Goal: Information Seeking & Learning: Check status

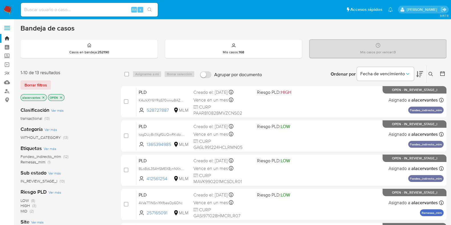
click at [91, 11] on input at bounding box center [89, 9] width 137 height 7
paste input "1314002642"
type input "1314002642"
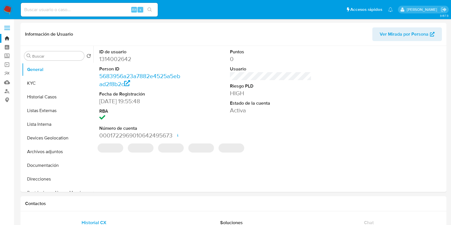
select select "10"
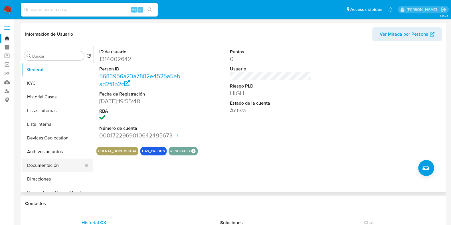
click at [58, 162] on button "Documentación" at bounding box center [55, 166] width 67 height 14
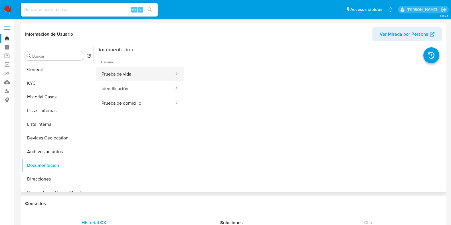
click at [170, 75] on div at bounding box center [174, 74] width 9 height 7
click at [126, 76] on button "Prueba de vida" at bounding box center [135, 74] width 78 height 15
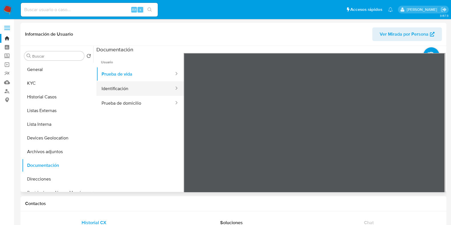
click at [110, 88] on button "Identificación" at bounding box center [135, 88] width 78 height 15
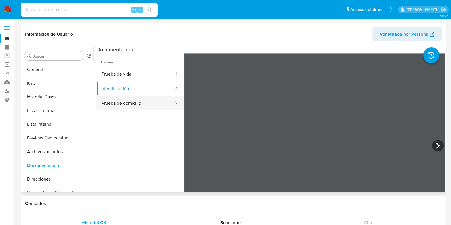
drag, startPoint x: 120, startPoint y: 105, endPoint x: 123, endPoint y: 106, distance: 3.2
click at [120, 105] on button "Prueba de domicilio" at bounding box center [135, 103] width 78 height 15
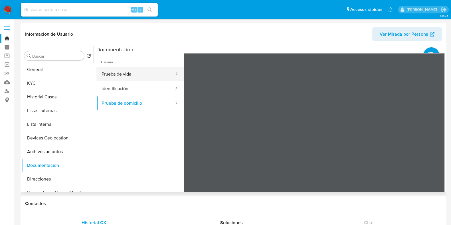
click at [144, 71] on button "Prueba de vida" at bounding box center [135, 74] width 78 height 15
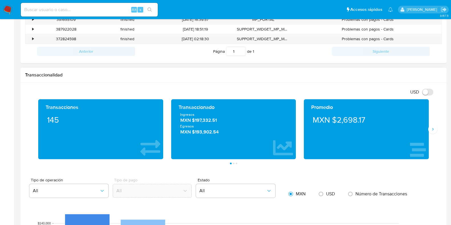
scroll to position [214, 0]
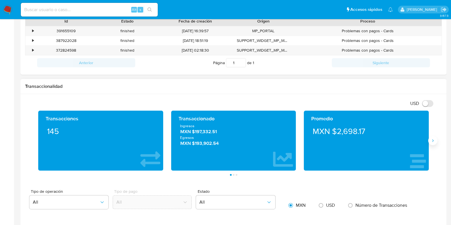
click at [433, 140] on icon "Siguiente" at bounding box center [432, 140] width 1 height 3
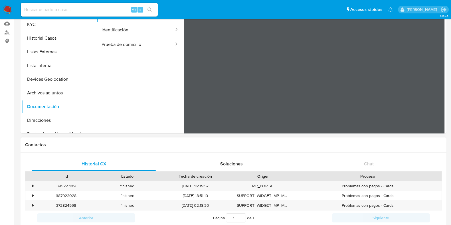
scroll to position [0, 0]
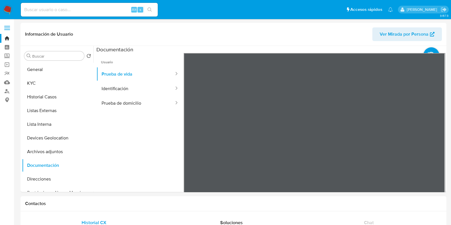
click at [84, 5] on div "Alt s" at bounding box center [89, 10] width 137 height 14
click at [82, 12] on input at bounding box center [89, 9] width 137 height 7
paste input "399599073"
type input "399599073"
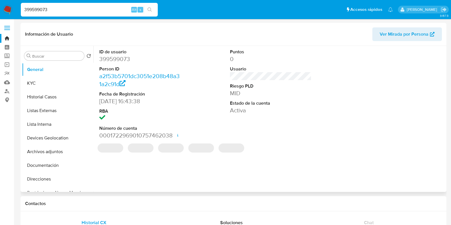
select select "10"
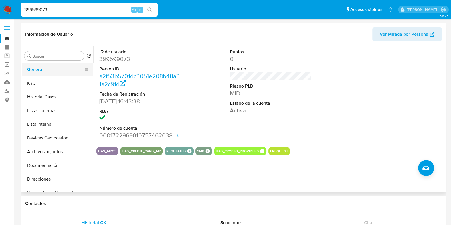
click at [51, 73] on button "General" at bounding box center [55, 70] width 67 height 14
click at [50, 79] on button "KYC" at bounding box center [55, 83] width 67 height 14
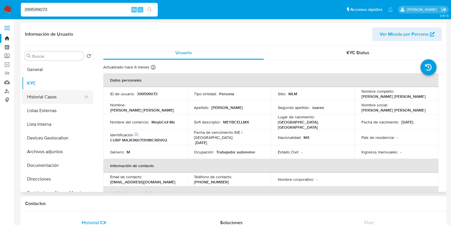
click at [49, 101] on button "Historial Casos" at bounding box center [55, 97] width 67 height 14
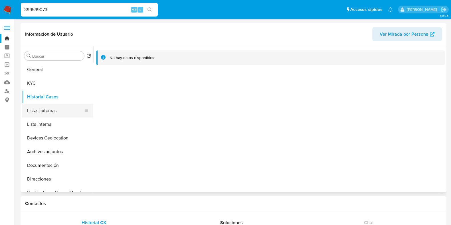
click at [44, 110] on button "Listas Externas" at bounding box center [55, 111] width 67 height 14
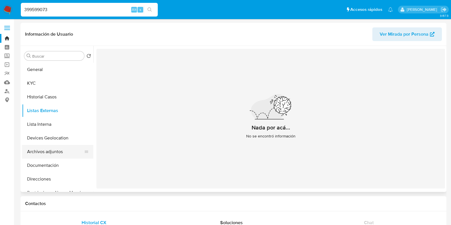
click at [54, 148] on button "Archivos adjuntos" at bounding box center [55, 152] width 67 height 14
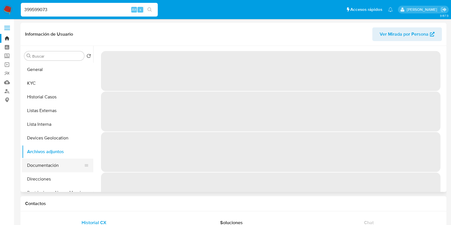
click at [44, 170] on button "Documentación" at bounding box center [55, 166] width 67 height 14
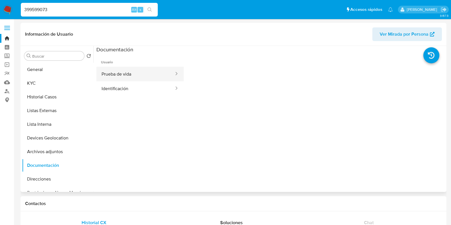
click at [138, 68] on button "Prueba de vida" at bounding box center [135, 74] width 78 height 15
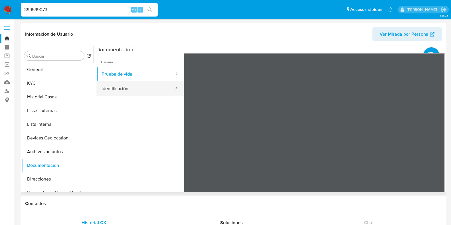
click at [111, 90] on button "Identificación" at bounding box center [135, 88] width 78 height 15
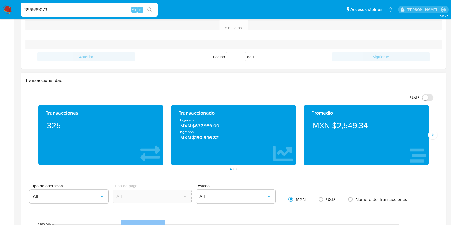
scroll to position [249, 0]
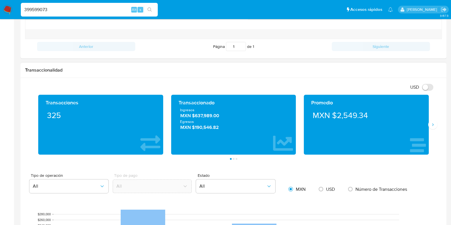
click at [434, 129] on div "Transacciones 325 Transaccionado Ingresos MXN $637,989.00 Egresos MXN $190,546.…" at bounding box center [233, 127] width 417 height 65
click at [434, 126] on button "Siguiente" at bounding box center [432, 124] width 9 height 9
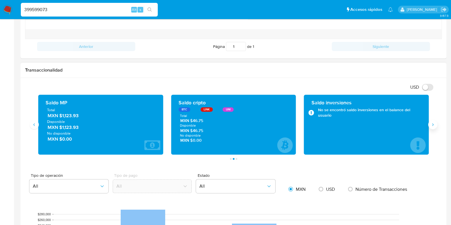
click at [433, 126] on icon "Siguiente" at bounding box center [432, 124] width 5 height 5
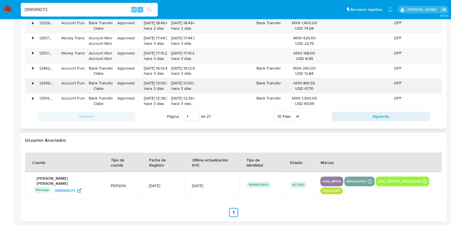
scroll to position [659, 0]
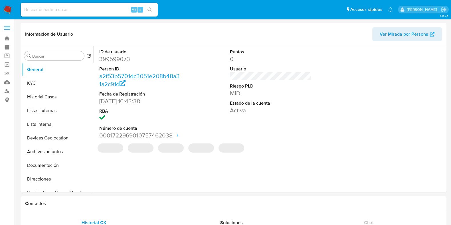
select select "10"
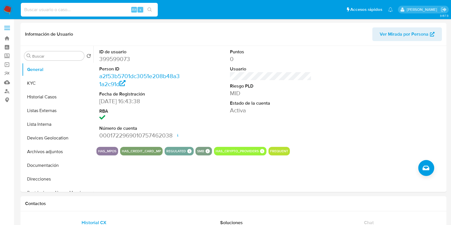
click at [113, 6] on input at bounding box center [89, 9] width 137 height 7
paste input "399599073"
type input "399599073"
click at [53, 87] on button "KYC" at bounding box center [55, 83] width 67 height 14
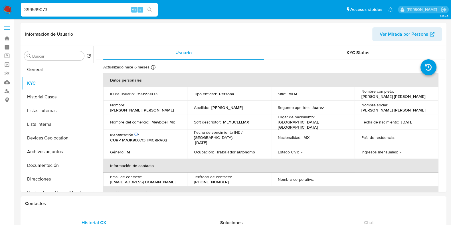
drag, startPoint x: 445, startPoint y: 63, endPoint x: 446, endPoint y: 77, distance: 14.0
drag, startPoint x: 446, startPoint y: 77, endPoint x: 444, endPoint y: 79, distance: 3.3
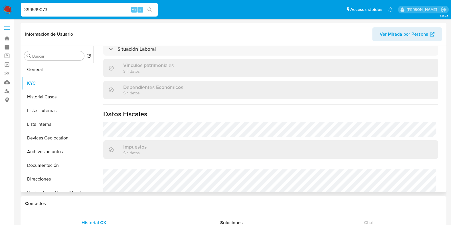
scroll to position [311, 0]
click at [43, 101] on button "Historial Casos" at bounding box center [55, 97] width 67 height 14
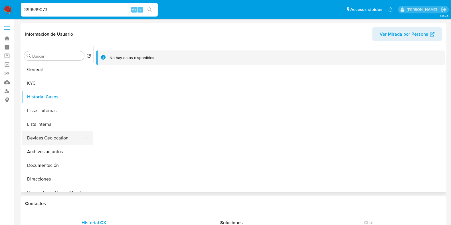
click at [71, 140] on button "Devices Geolocation" at bounding box center [55, 138] width 67 height 14
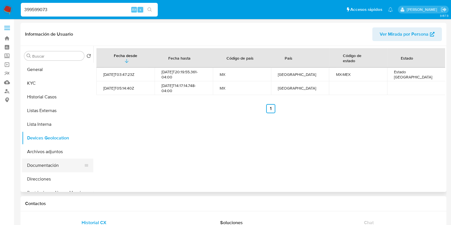
click at [58, 163] on button "Documentación" at bounding box center [55, 166] width 67 height 14
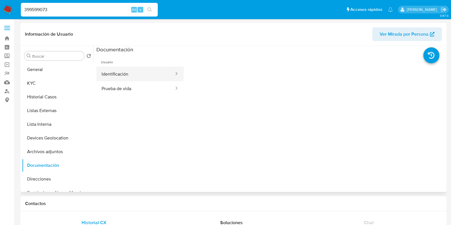
click at [118, 76] on button "Identificación" at bounding box center [135, 74] width 78 height 15
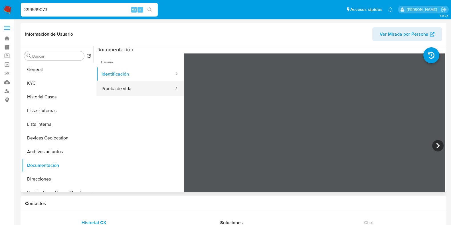
click at [129, 88] on button "Prueba de vida" at bounding box center [135, 88] width 78 height 15
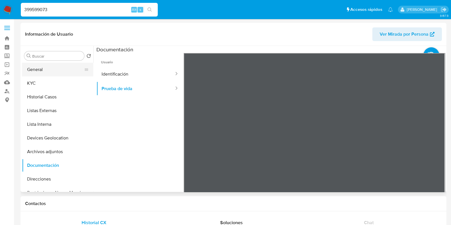
click at [45, 75] on button "General" at bounding box center [55, 70] width 67 height 14
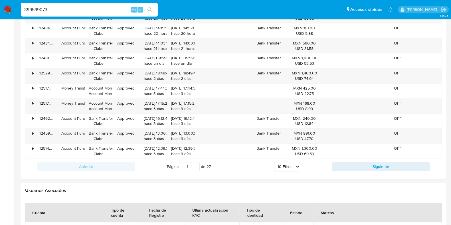
scroll to position [607, 0]
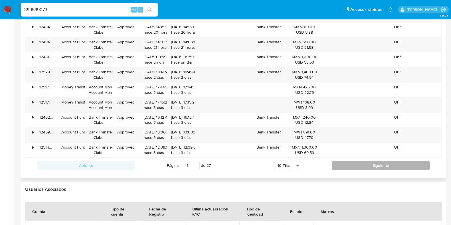
click at [403, 165] on button "Siguiente" at bounding box center [381, 165] width 98 height 9
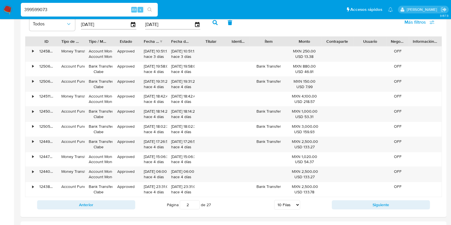
scroll to position [565, 0]
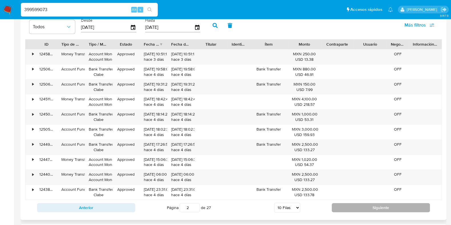
click at [399, 209] on button "Siguiente" at bounding box center [381, 207] width 98 height 9
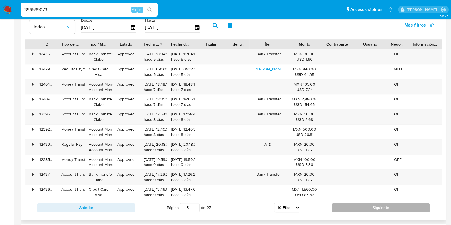
click at [379, 209] on button "Siguiente" at bounding box center [381, 207] width 98 height 9
type input "6"
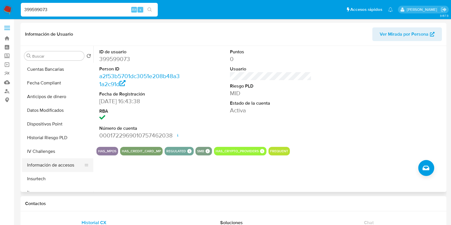
scroll to position [214, 0]
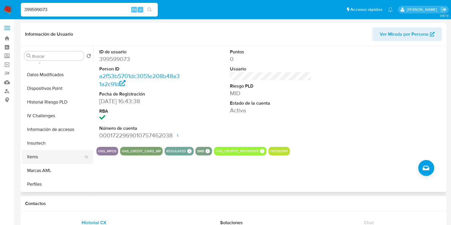
click at [48, 157] on button "Items" at bounding box center [55, 157] width 67 height 14
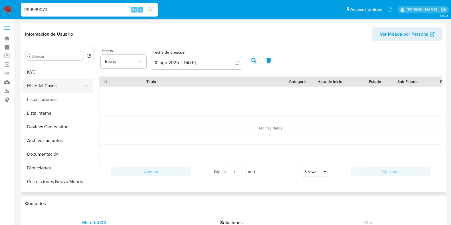
scroll to position [0, 0]
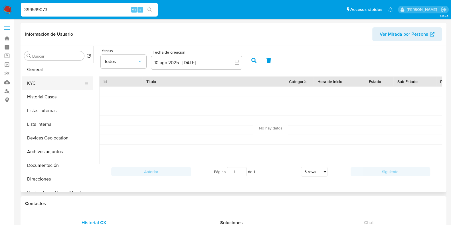
click at [50, 77] on button "KYC" at bounding box center [55, 83] width 67 height 14
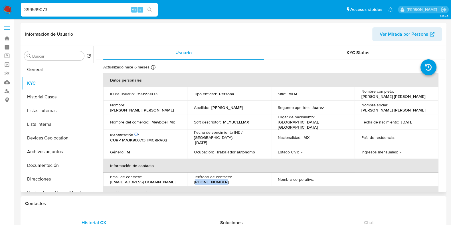
drag, startPoint x: 257, startPoint y: 176, endPoint x: 234, endPoint y: 176, distance: 23.4
click at [234, 176] on div "Teléfono de contacto : (55) 72112012" at bounding box center [229, 179] width 70 height 10
copy p "55) 72112012"
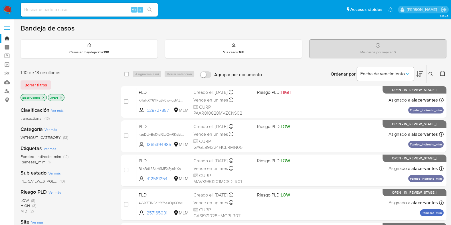
click at [47, 15] on div "Alt s" at bounding box center [89, 10] width 137 height 14
click at [53, 9] on input at bounding box center [89, 9] width 137 height 7
paste input "1314002642"
type input "1314002642"
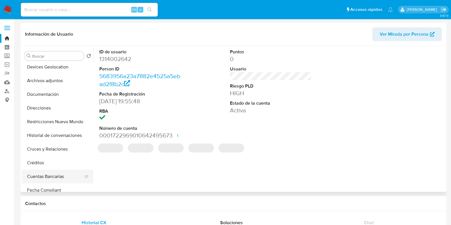
select select "10"
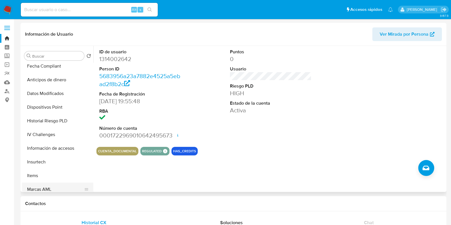
scroll to position [205, 0]
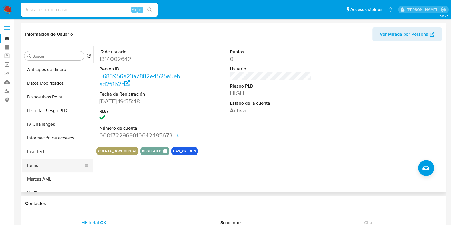
click at [47, 168] on button "Items" at bounding box center [55, 166] width 67 height 14
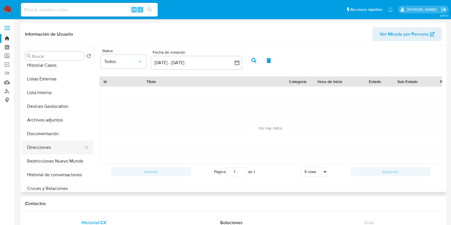
scroll to position [0, 0]
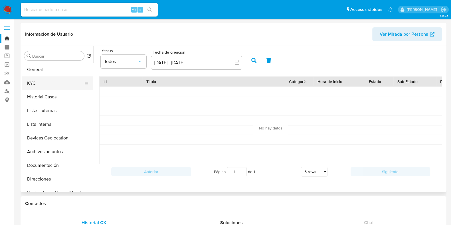
click at [47, 87] on button "KYC" at bounding box center [55, 83] width 67 height 14
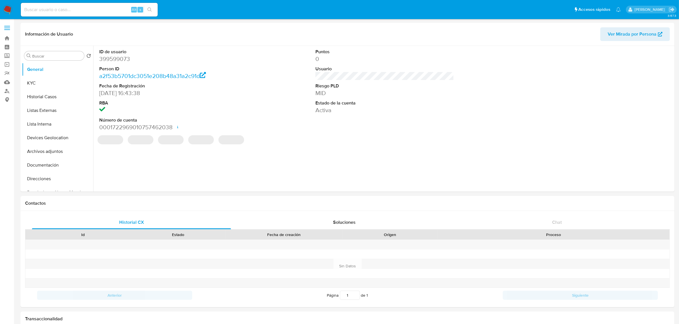
select select "10"
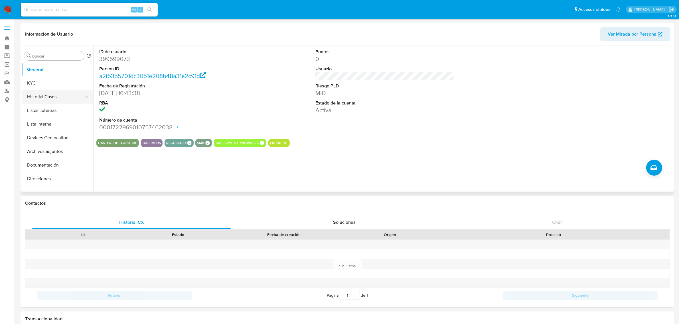
click at [51, 96] on button "Historial Casos" at bounding box center [55, 97] width 67 height 14
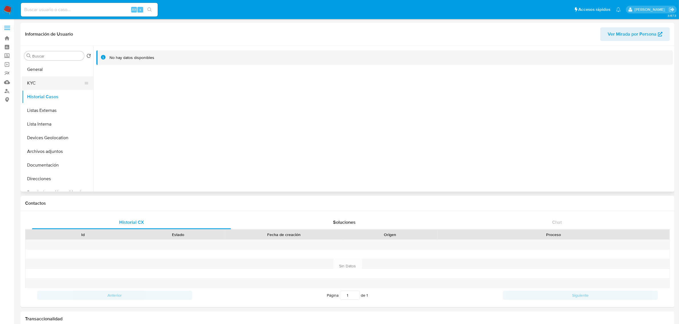
click at [48, 85] on button "KYC" at bounding box center [55, 83] width 67 height 14
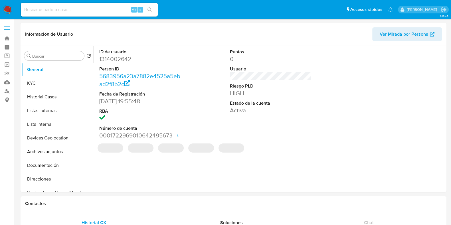
select select "10"
click at [72, 10] on input at bounding box center [89, 9] width 137 height 7
paste input "164884881"
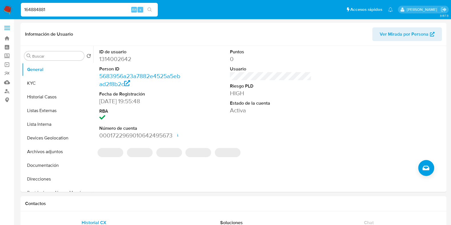
type input "164884881"
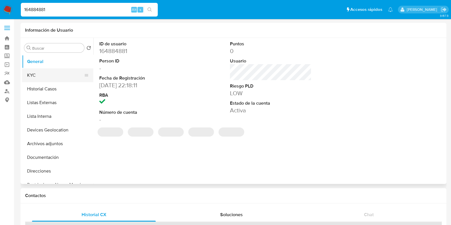
click at [52, 78] on button "KYC" at bounding box center [55, 75] width 67 height 14
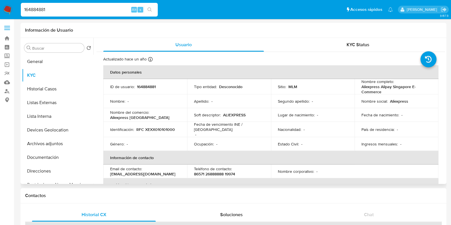
select select "10"
click at [53, 62] on button "General" at bounding box center [55, 62] width 67 height 14
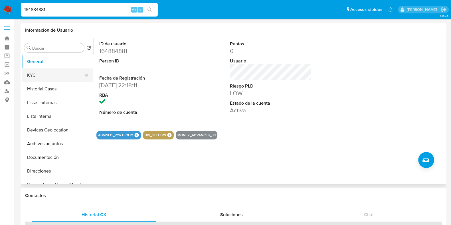
click at [42, 71] on button "KYC" at bounding box center [55, 75] width 67 height 14
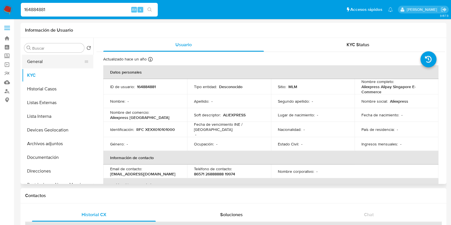
click at [44, 59] on button "General" at bounding box center [55, 62] width 67 height 14
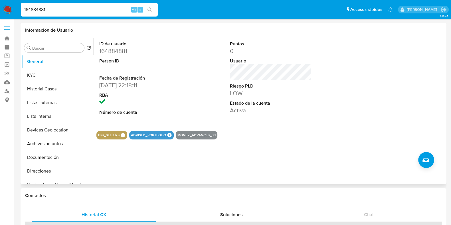
click at [116, 49] on dd "164884881" at bounding box center [140, 51] width 82 height 8
copy dd "164884881"
select select "10"
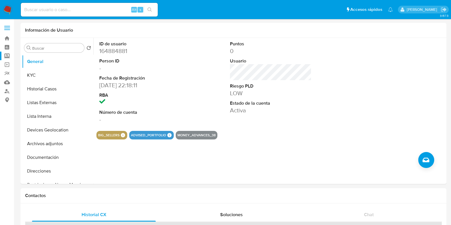
click at [4, 54] on label "Screening" at bounding box center [34, 56] width 68 height 9
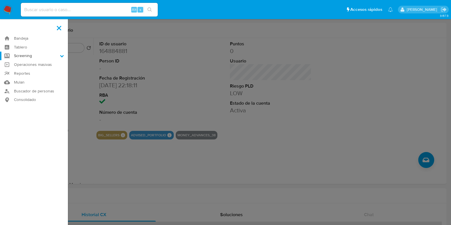
click at [0, 0] on input "Screening" at bounding box center [0, 0] width 0 height 0
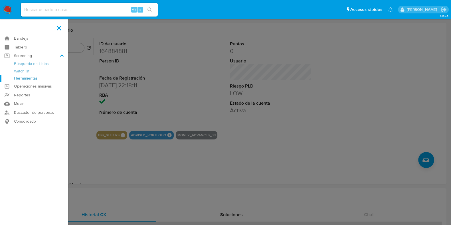
click at [32, 76] on link "Herramientas" at bounding box center [34, 78] width 68 height 7
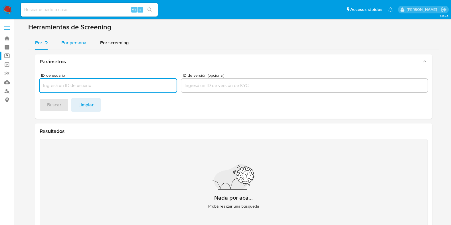
click at [73, 45] on span "Por persona" at bounding box center [73, 42] width 25 height 7
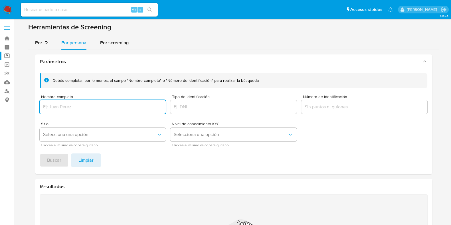
click at [83, 105] on input "Nombre completo" at bounding box center [103, 106] width 126 height 7
type input "[PERSON_NAME]"
click at [62, 162] on button "Buscar" at bounding box center [54, 160] width 29 height 14
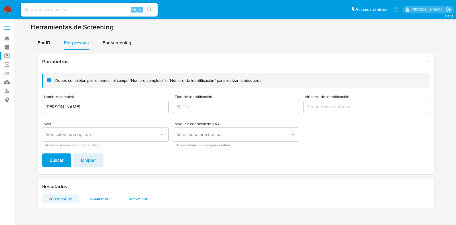
click at [58, 199] on span "2039835035" at bounding box center [60, 199] width 29 height 8
click at [101, 200] on span "624466918" at bounding box center [99, 199] width 29 height 8
click at [131, 195] on span "821529368" at bounding box center [138, 199] width 29 height 8
click at [144, 117] on div "Debés completar, por lo menos, el campo "Nombre completo" o "Número de identifi…" at bounding box center [236, 109] width 388 height 73
click at [131, 109] on input "[PERSON_NAME]" at bounding box center [105, 106] width 126 height 7
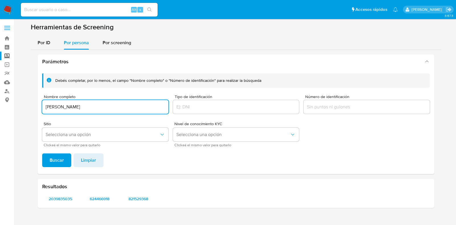
click at [131, 109] on input "[PERSON_NAME]" at bounding box center [105, 106] width 126 height 7
type input "TEXINGROM GR SOCIEDAD POR ACCIONES SIMPLIFICADAS"
click at [63, 157] on span "Buscar" at bounding box center [57, 160] width 14 height 13
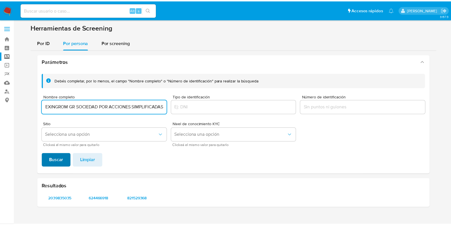
scroll to position [0, 0]
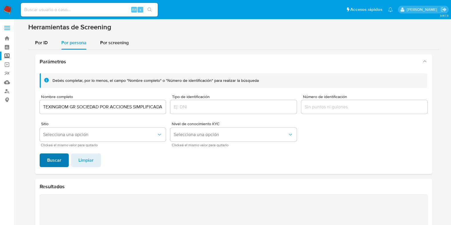
click at [67, 161] on button "Buscar" at bounding box center [54, 160] width 29 height 14
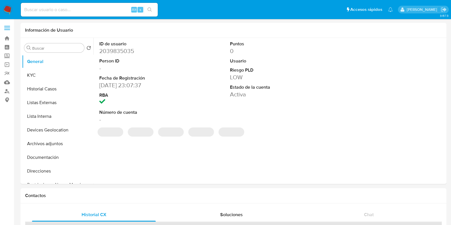
select select "10"
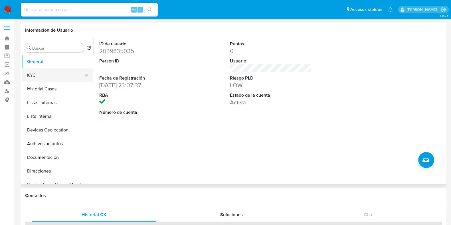
drag, startPoint x: 39, startPoint y: 74, endPoint x: 36, endPoint y: 73, distance: 2.9
click at [37, 74] on button "KYC" at bounding box center [55, 75] width 67 height 14
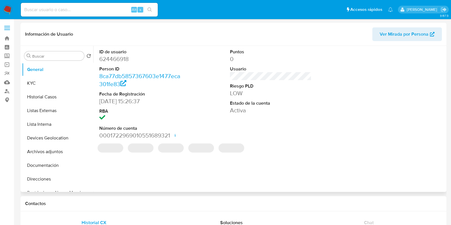
select select "10"
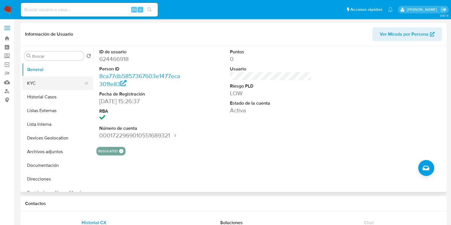
click at [52, 83] on button "KYC" at bounding box center [55, 83] width 67 height 14
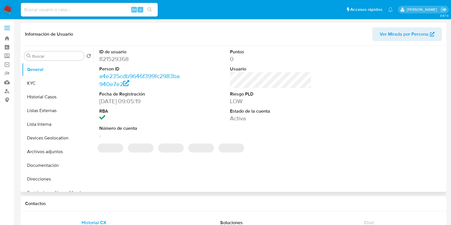
select select "10"
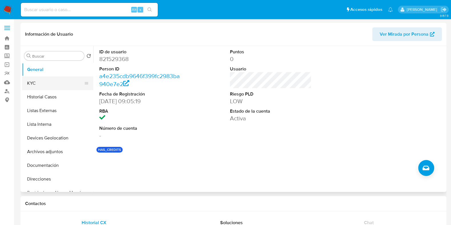
click at [45, 80] on button "KYC" at bounding box center [55, 83] width 67 height 14
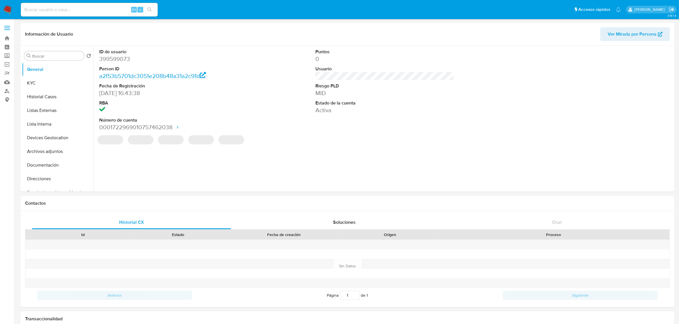
select select "10"
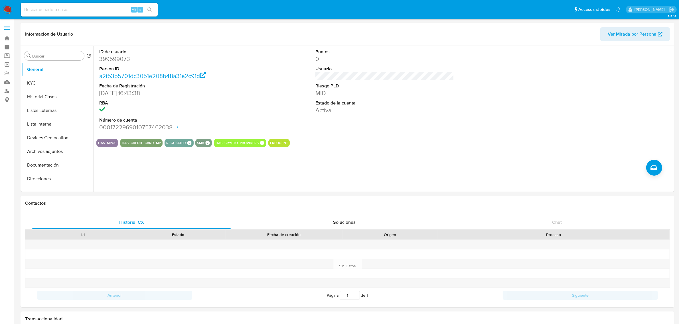
click at [82, 12] on input at bounding box center [89, 9] width 137 height 7
paste input "1314002642"
type input "1314002642"
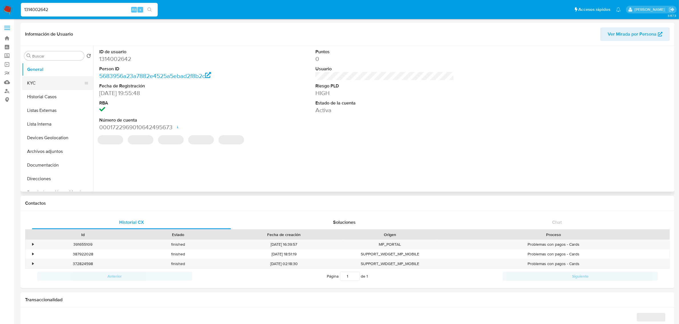
select select "10"
click at [49, 84] on button "KYC" at bounding box center [55, 83] width 67 height 14
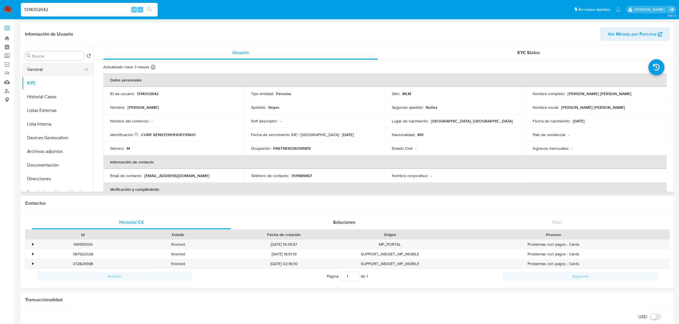
click at [59, 69] on button "General" at bounding box center [55, 70] width 67 height 14
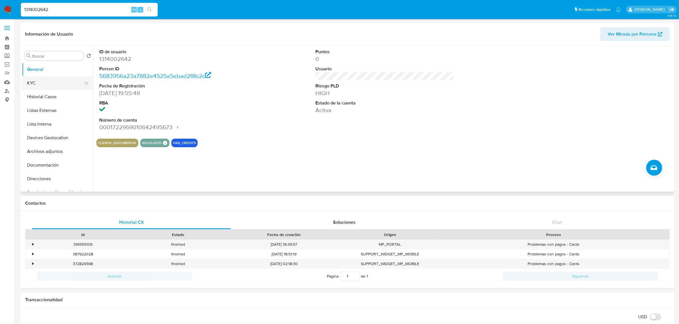
click at [32, 84] on button "KYC" at bounding box center [55, 83] width 67 height 14
click at [42, 83] on button "KYC" at bounding box center [55, 83] width 67 height 14
select select "10"
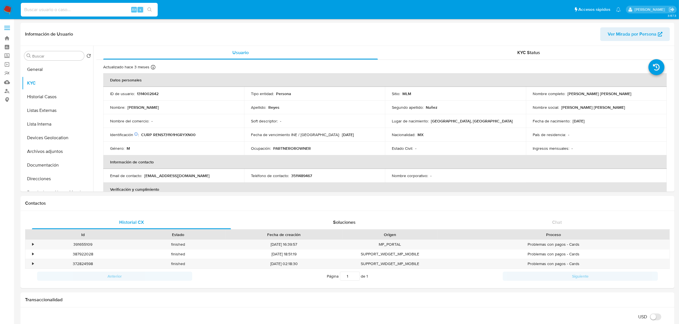
click at [83, 9] on input at bounding box center [89, 9] width 137 height 7
paste input "399599073"
type input "399599073"
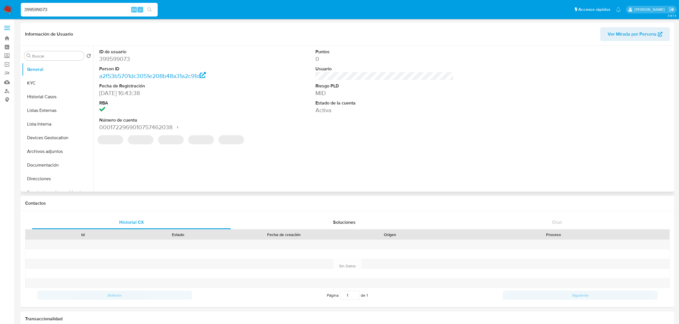
select select "10"
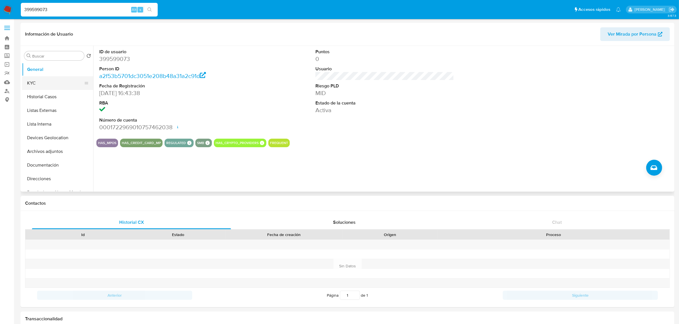
click at [50, 81] on button "KYC" at bounding box center [55, 83] width 67 height 14
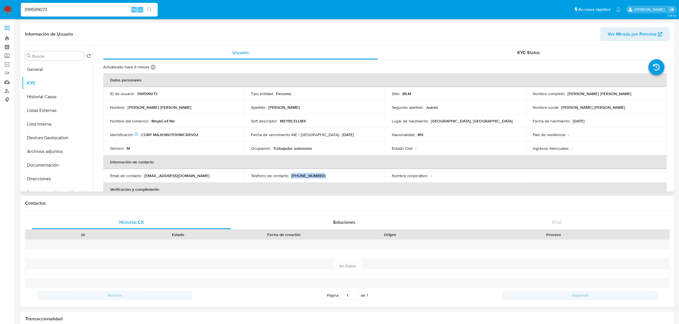
drag, startPoint x: 316, startPoint y: 175, endPoint x: 291, endPoint y: 175, distance: 24.8
click at [291, 175] on div "Teléfono de contacto : (55) 72112012" at bounding box center [314, 175] width 127 height 5
copy p "(55) 72112012"
click at [414, 113] on td "Segundo apellido : Juarez" at bounding box center [455, 108] width 141 height 14
click at [50, 12] on input "399599073" at bounding box center [89, 9] width 137 height 7
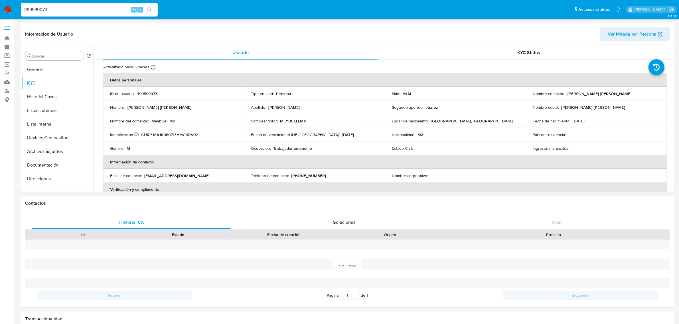
click at [50, 12] on input "399599073" at bounding box center [89, 9] width 137 height 7
paste input "1554619715"
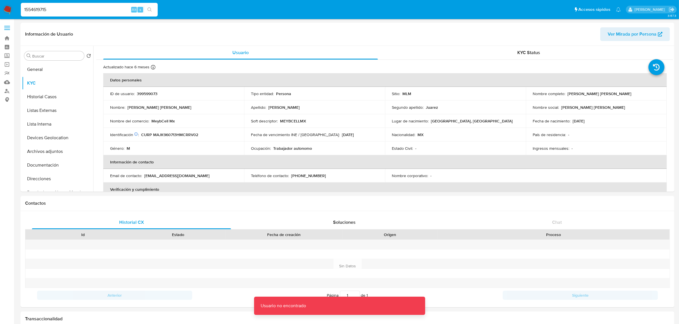
drag, startPoint x: 49, startPoint y: 10, endPoint x: 79, endPoint y: 13, distance: 30.1
click at [49, 9] on input "1554619715" at bounding box center [89, 9] width 137 height 7
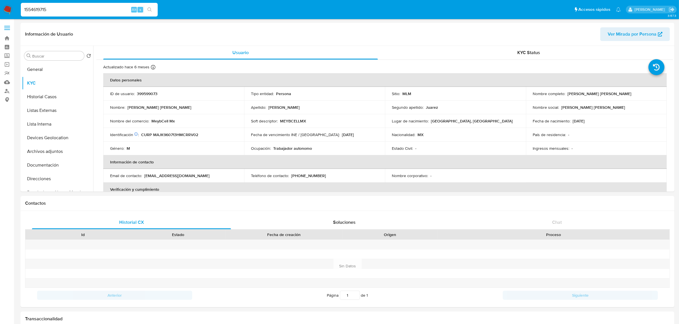
type input "1554619715"
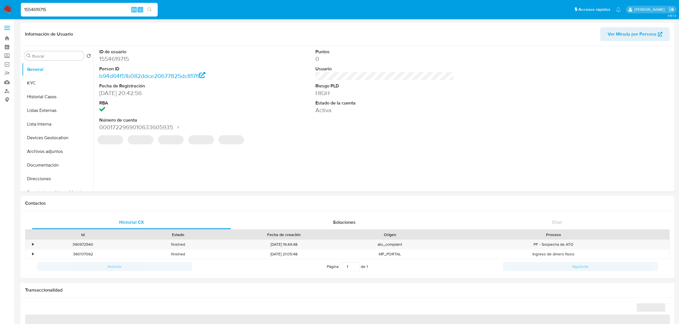
select select "10"
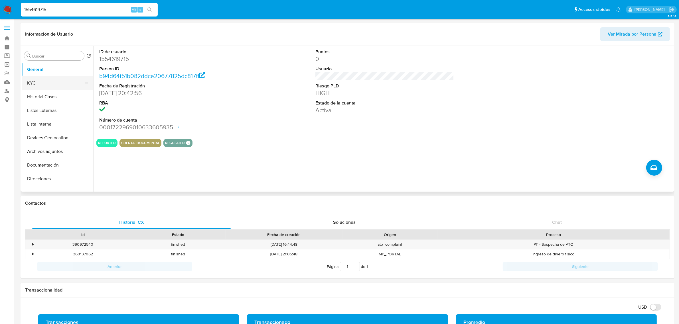
click at [36, 86] on button "KYC" at bounding box center [55, 83] width 67 height 14
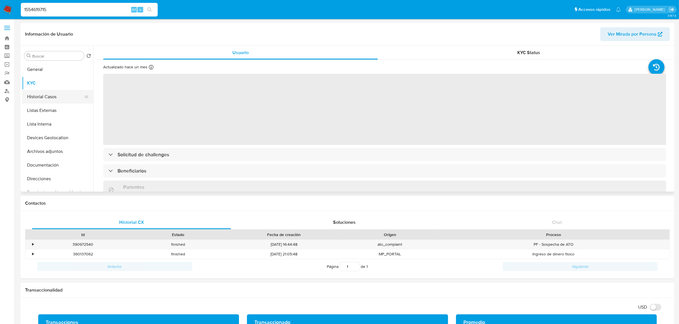
click at [41, 99] on button "Historial Casos" at bounding box center [55, 97] width 67 height 14
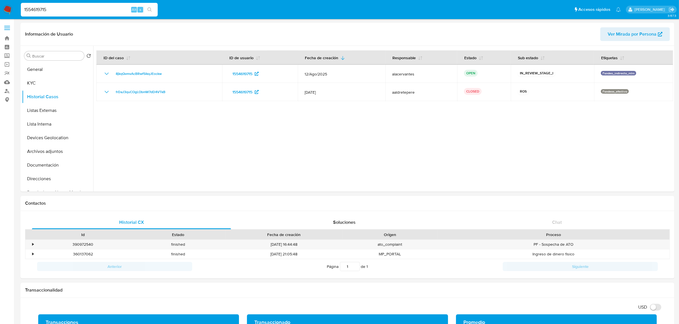
click at [69, 11] on input "1554619715" at bounding box center [89, 9] width 137 height 7
paste input "702056"
type input "1554702056"
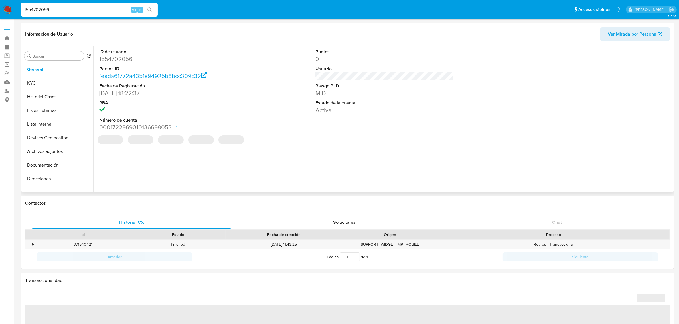
select select "10"
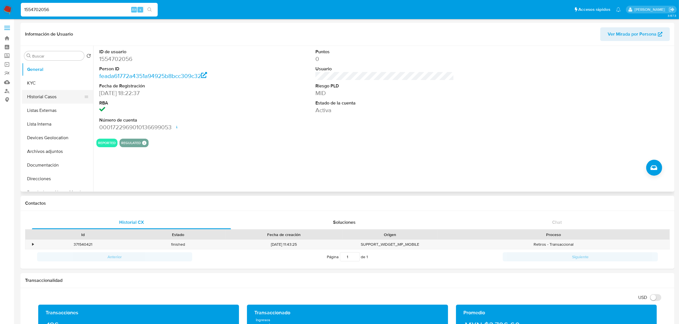
click at [49, 99] on button "Historial Casos" at bounding box center [55, 97] width 67 height 14
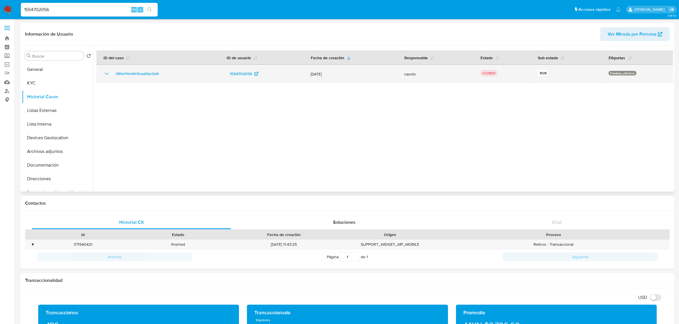
click at [107, 76] on icon "Mostrar/Ocultar" at bounding box center [106, 73] width 7 height 7
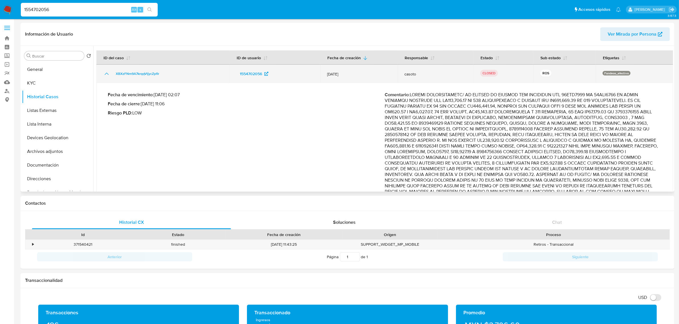
click at [103, 76] on icon "Mostrar/Ocultar" at bounding box center [106, 73] width 7 height 7
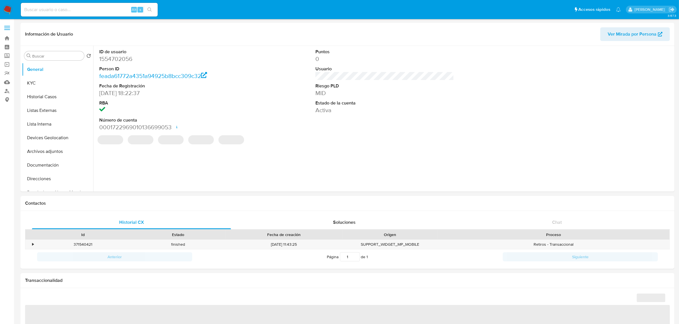
select select "10"
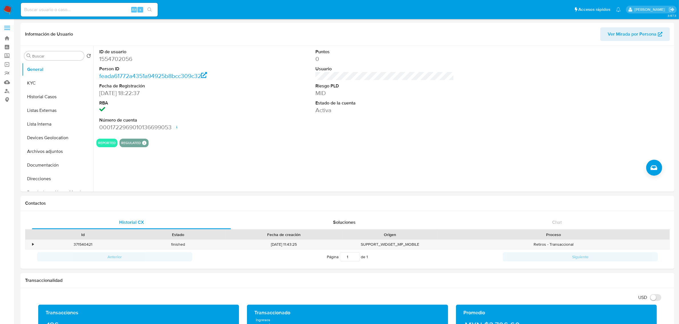
click at [10, 9] on img at bounding box center [8, 10] width 10 height 10
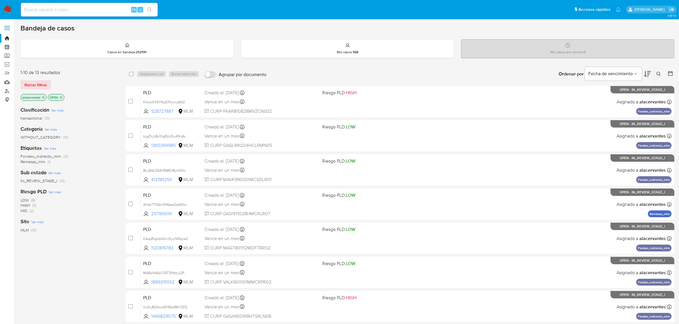
click at [658, 73] on icon at bounding box center [658, 74] width 5 height 5
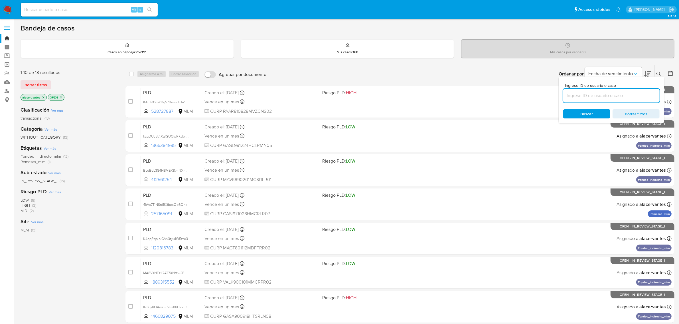
click at [625, 93] on input at bounding box center [611, 95] width 96 height 7
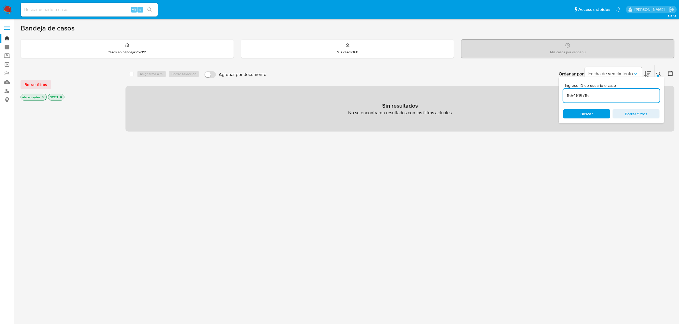
click at [610, 94] on input "1554619715" at bounding box center [611, 95] width 96 height 7
type input "1554619715"
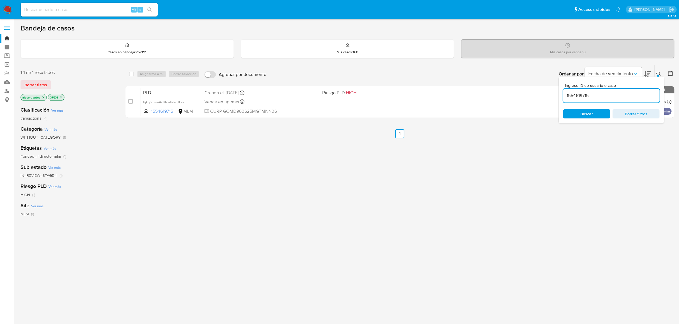
click at [661, 74] on icon at bounding box center [658, 74] width 5 height 5
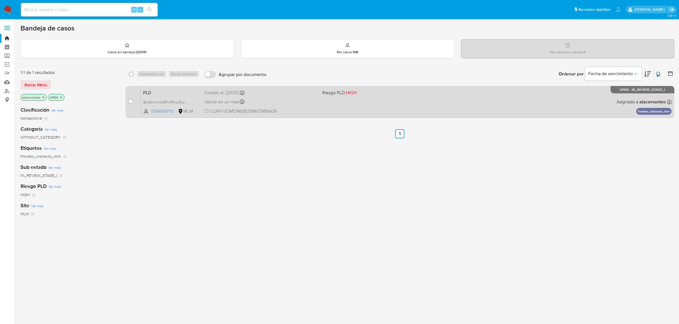
click at [277, 101] on div "Vence en un mes Vence el 11/10/2025 02:09:19" at bounding box center [260, 102] width 113 height 8
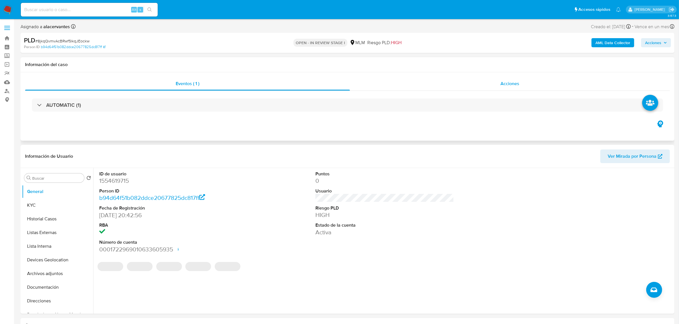
select select "10"
click at [46, 222] on button "Historial Casos" at bounding box center [55, 219] width 67 height 14
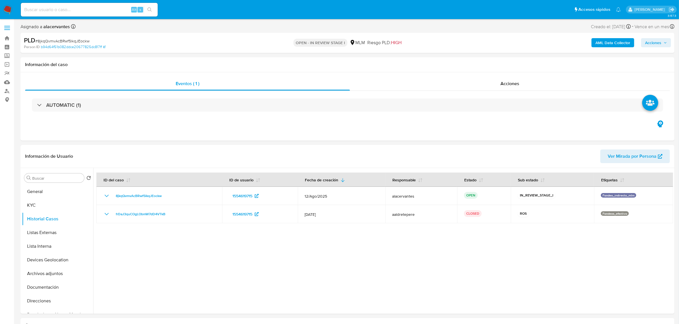
click at [652, 41] on span "Acciones" at bounding box center [653, 42] width 16 height 9
click at [515, 63] on div "Alt r" at bounding box center [521, 61] width 12 height 6
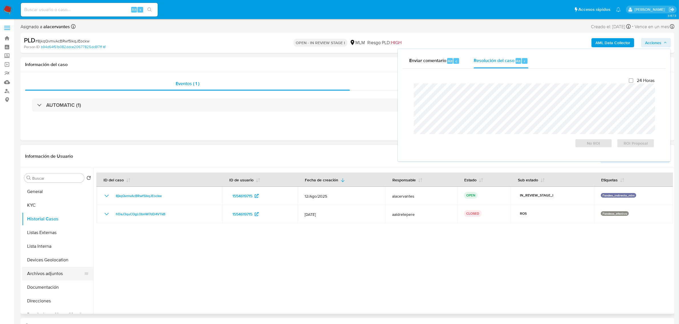
click at [52, 275] on button "Archivos adjuntos" at bounding box center [55, 274] width 67 height 14
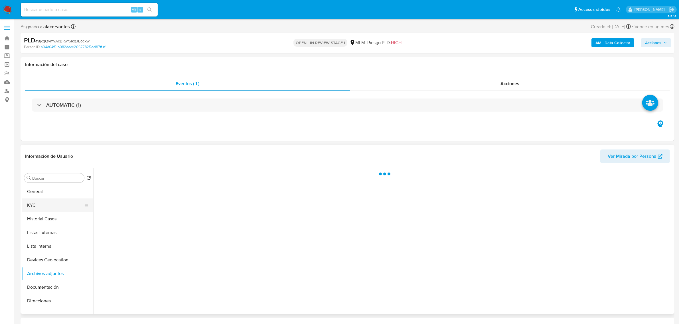
click at [52, 205] on button "KYC" at bounding box center [55, 206] width 67 height 14
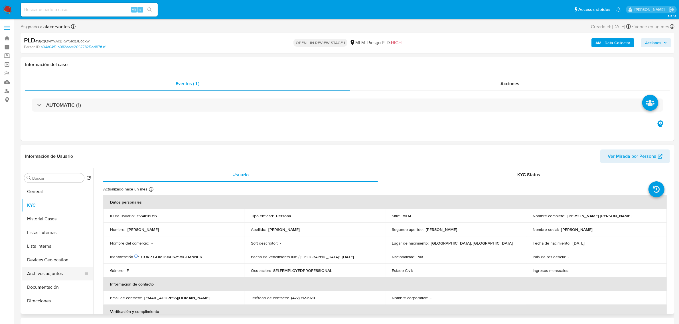
click at [47, 276] on button "Archivos adjuntos" at bounding box center [55, 274] width 67 height 14
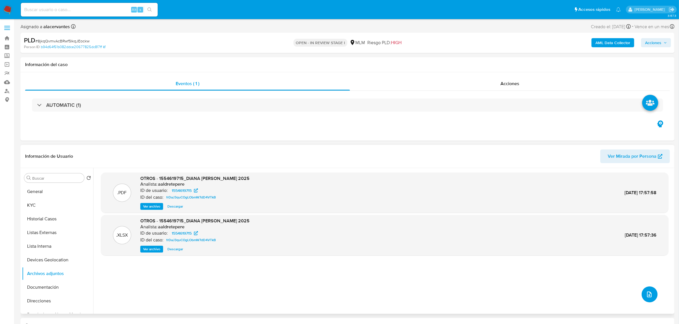
click at [647, 290] on button "upload-file" at bounding box center [649, 295] width 16 height 16
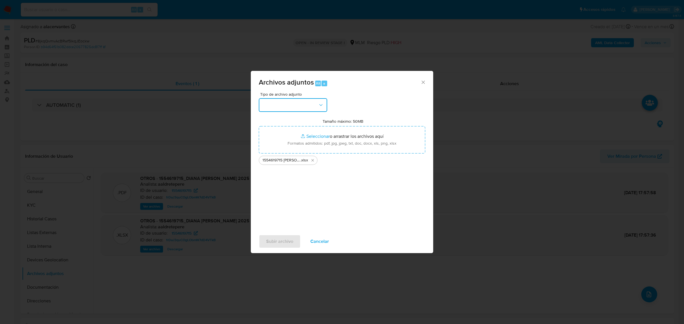
click at [314, 106] on button "button" at bounding box center [293, 105] width 68 height 14
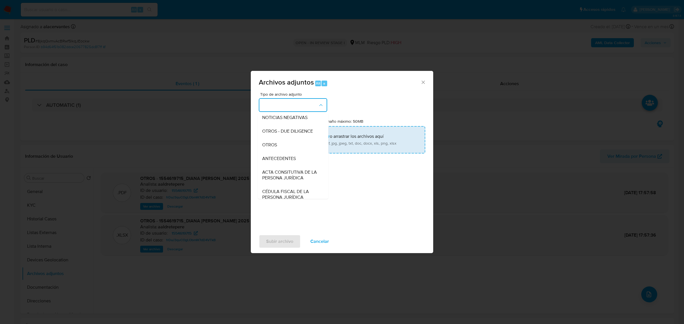
click at [275, 152] on div "OTROS" at bounding box center [291, 145] width 58 height 14
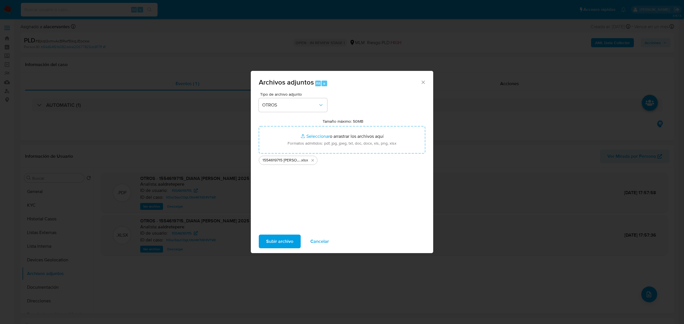
click at [290, 244] on span "Subir archivo" at bounding box center [279, 241] width 27 height 13
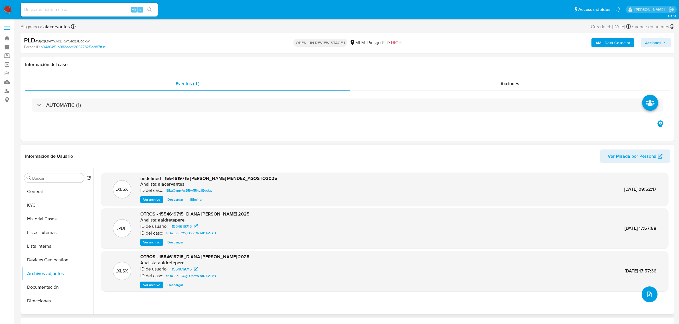
click at [653, 291] on button "upload-file" at bounding box center [649, 295] width 16 height 16
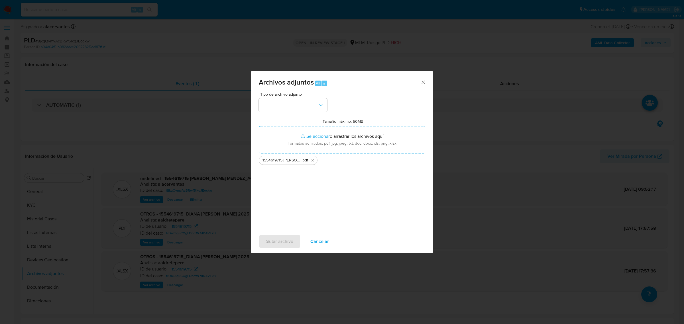
click at [314, 113] on div "Tipo de archivo adjunto Tamaño máximo: 50MB Seleccionar archivos Seleccionar o …" at bounding box center [342, 159] width 167 height 135
click at [301, 107] on button "button" at bounding box center [293, 105] width 68 height 14
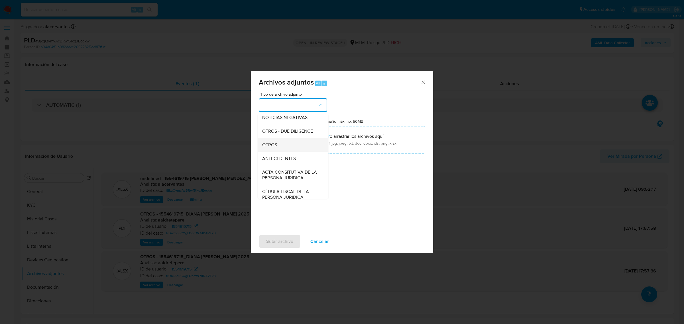
click at [282, 147] on div "OTROS" at bounding box center [291, 145] width 58 height 14
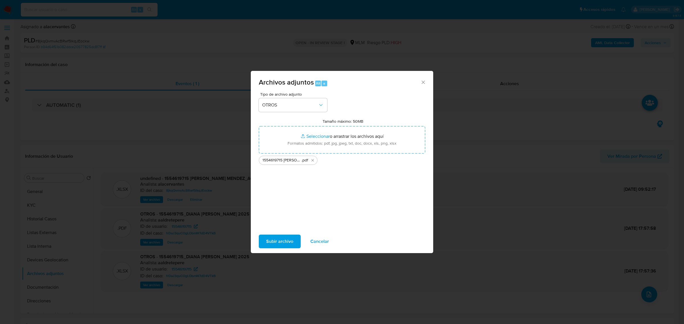
click at [288, 240] on span "Subir archivo" at bounding box center [279, 241] width 27 height 13
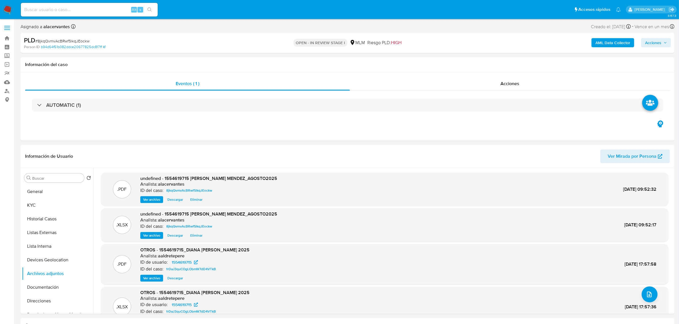
click at [655, 42] on span "Acciones" at bounding box center [653, 42] width 16 height 9
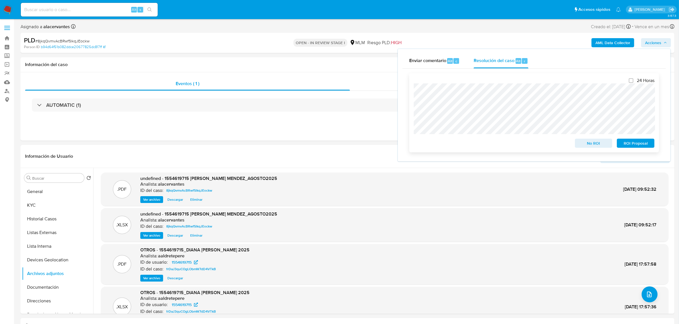
click at [639, 147] on span "ROI Proposal" at bounding box center [636, 143] width 30 height 8
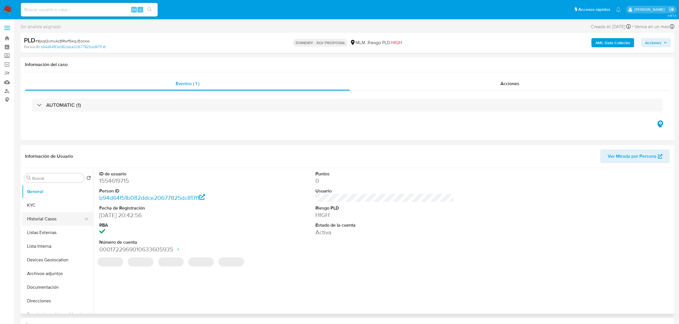
click at [51, 223] on button "Historial Casos" at bounding box center [55, 219] width 67 height 14
select select "10"
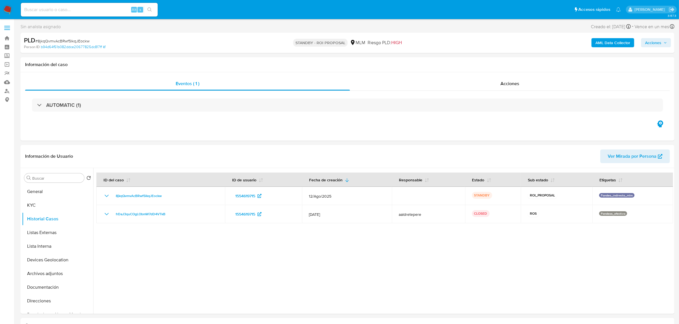
click at [4, 12] on img at bounding box center [8, 10] width 10 height 10
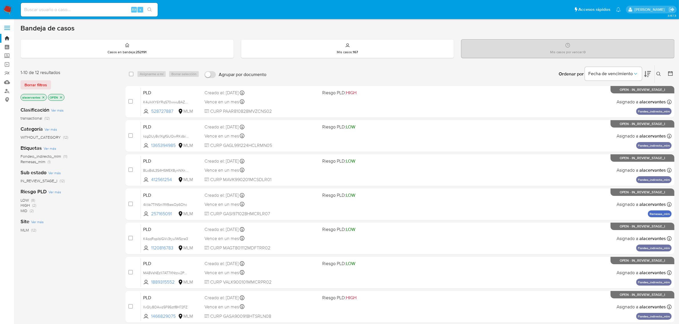
click at [658, 73] on icon at bounding box center [658, 74] width 5 height 5
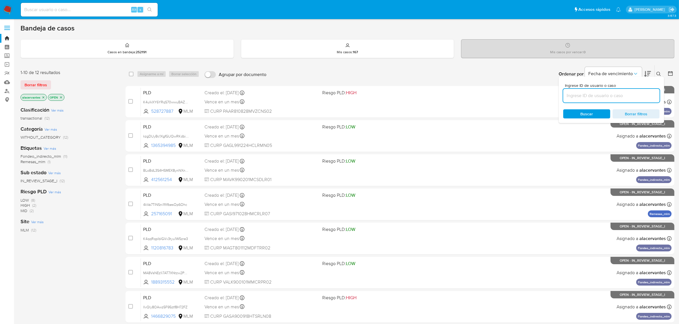
click at [621, 93] on input at bounding box center [611, 95] width 96 height 7
type input "92250136"
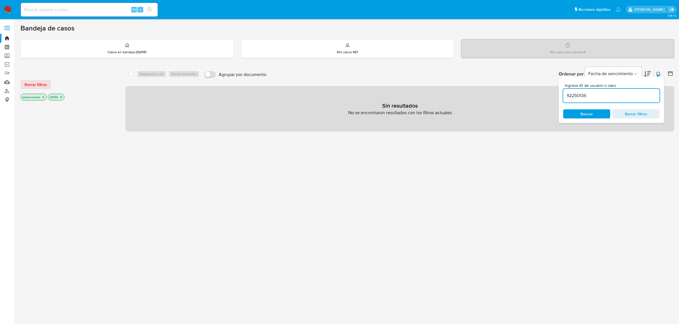
click at [637, 116] on span "Borrar filtros" at bounding box center [635, 114] width 39 height 8
click at [99, 13] on input at bounding box center [89, 9] width 137 height 7
paste input "92250136"
type input "92250136"
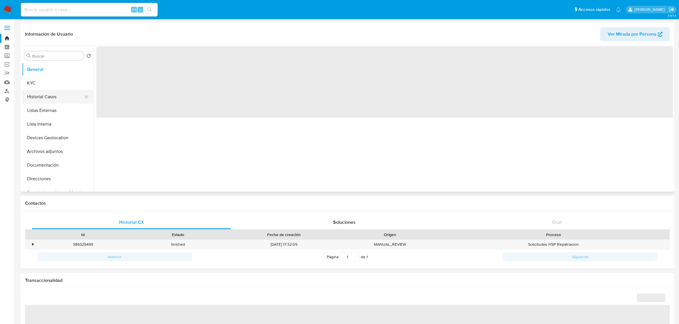
click at [54, 95] on button "Historial Casos" at bounding box center [55, 97] width 67 height 14
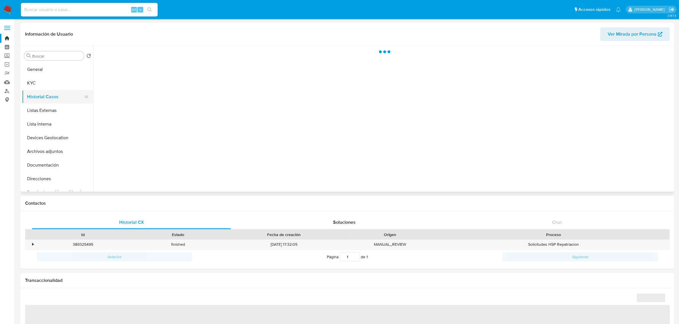
select select "10"
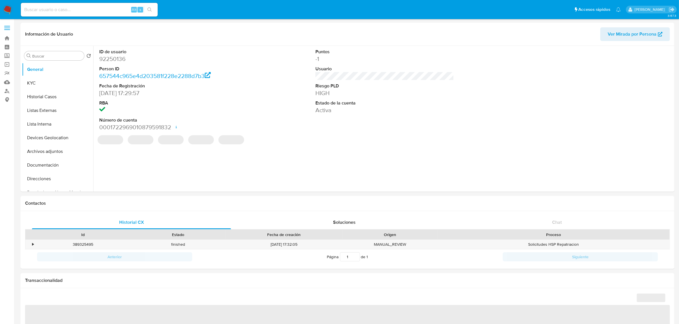
select select "10"
